Goal: Task Accomplishment & Management: Manage account settings

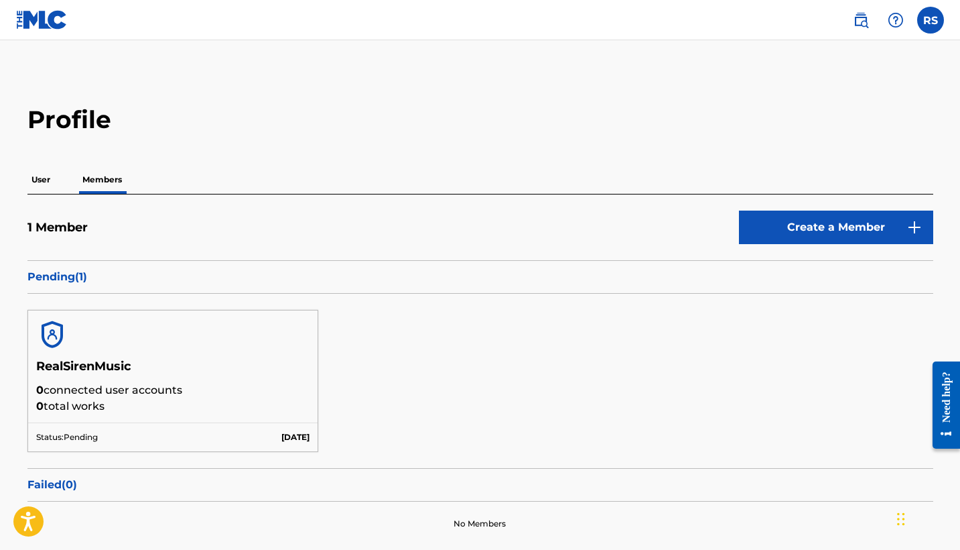
click at [915, 22] on div "RS RS [PERSON_NAME] [EMAIL_ADDRESS][DOMAIN_NAME] Notification Preferences Profi…" at bounding box center [892, 20] width 105 height 27
click at [934, 15] on label at bounding box center [930, 20] width 27 height 27
click at [931, 20] on input "RS [PERSON_NAME] [EMAIL_ADDRESS][DOMAIN_NAME] Notification Preferences Profile …" at bounding box center [931, 20] width 0 height 0
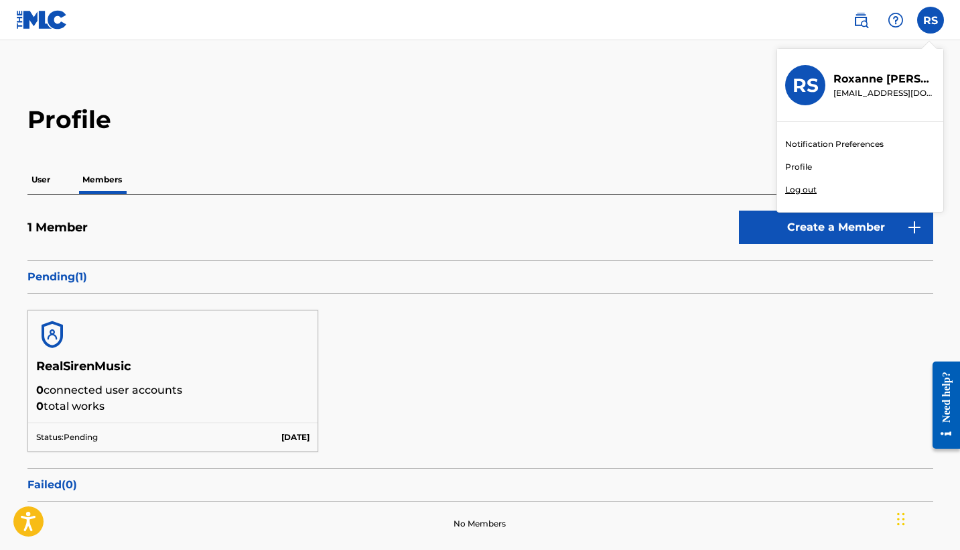
click at [801, 165] on link "Profile" at bounding box center [798, 167] width 27 height 12
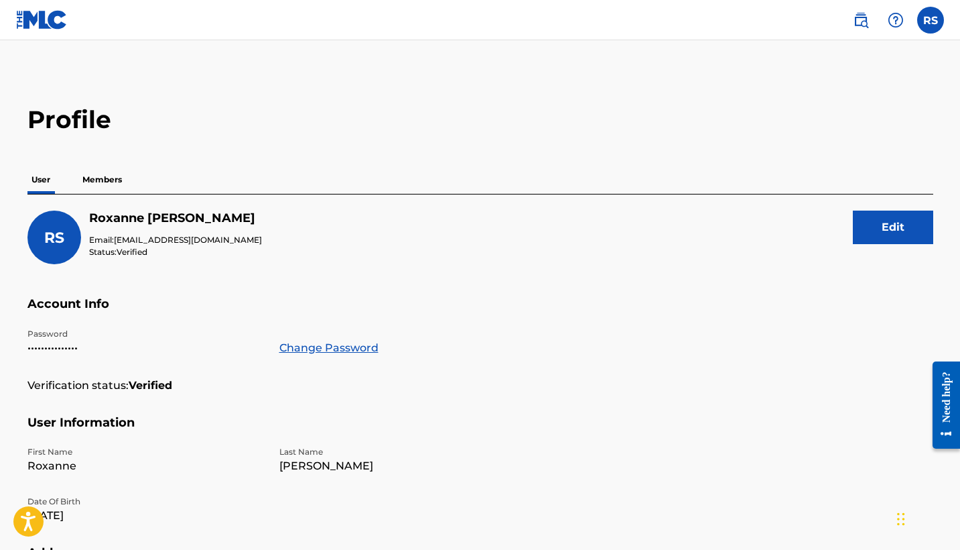
click at [97, 172] on p "Members" at bounding box center [102, 180] width 48 height 28
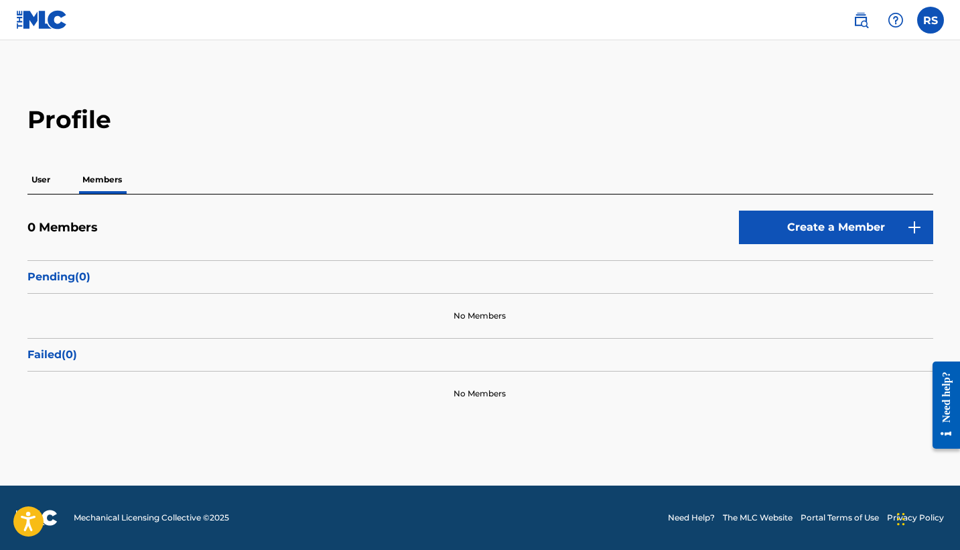
click at [50, 180] on p "User" at bounding box center [40, 180] width 27 height 28
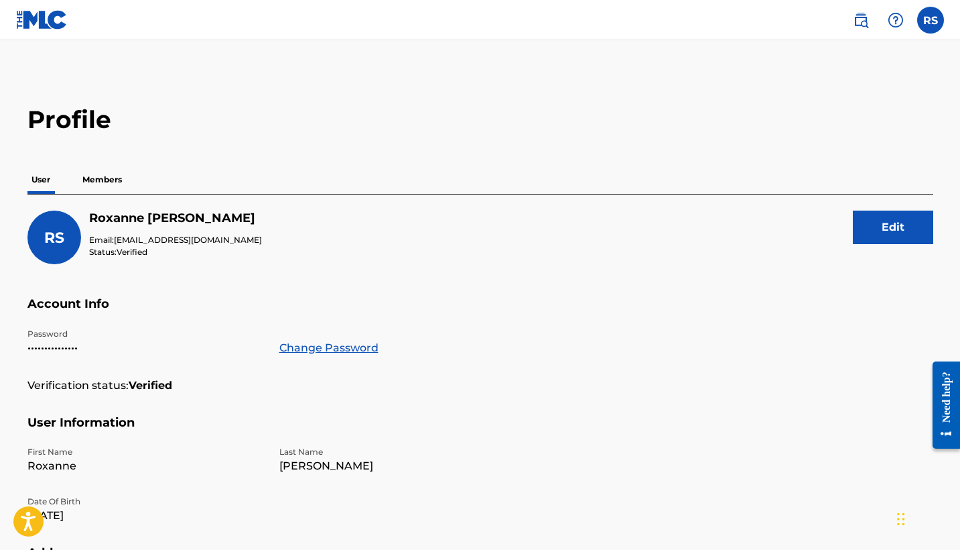
click at [932, 15] on label at bounding box center [930, 20] width 27 height 27
click at [931, 20] on input "RS [PERSON_NAME] [EMAIL_ADDRESS][DOMAIN_NAME] Notification Preferences Profile …" at bounding box center [931, 20] width 0 height 0
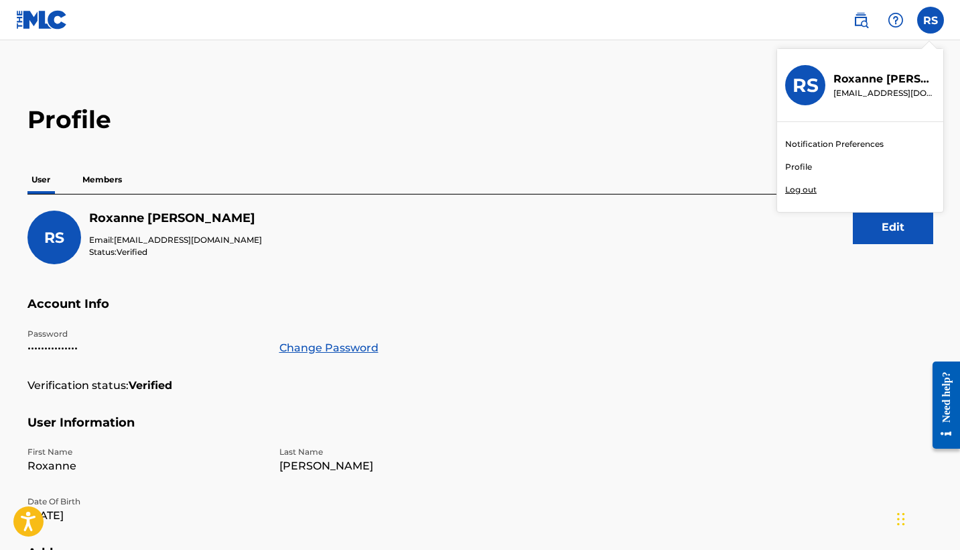
click at [808, 145] on link "Notification Preferences" at bounding box center [834, 144] width 99 height 12
